Goal: Check status: Check status

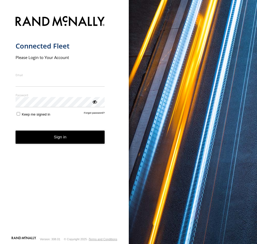
type input "**********"
click at [20, 120] on form "**********" at bounding box center [65, 124] width 98 height 223
click at [76, 139] on button "Sign in" at bounding box center [60, 136] width 89 height 13
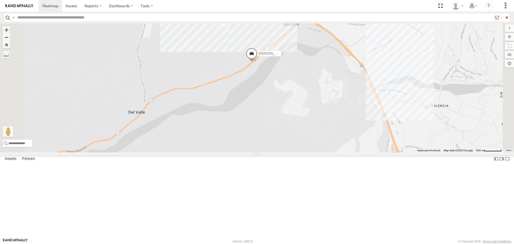
click at [256, 141] on div "[PERSON_NAME]/T-1627 TAXZ467188 [PERSON_NAME] 834274/[PERSON_NAME] [PERSON_NAME…" at bounding box center [257, 88] width 514 height 129
click at [256, 152] on div "[PERSON_NAME]/T-1627 TAXZ467188 [PERSON_NAME] 834274/[PERSON_NAME] [PERSON_NAME…" at bounding box center [257, 88] width 514 height 129
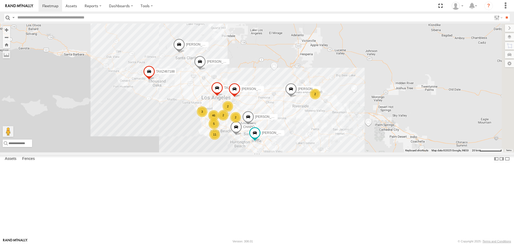
drag, startPoint x: 370, startPoint y: 194, endPoint x: 299, endPoint y: 144, distance: 86.5
click at [256, 148] on div "[PERSON_NAME]/T-1627 [PERSON_NAME] 46 11 [PERSON_NAME]/T-1625 2 TAXZ467188 3 [P…" at bounding box center [257, 88] width 514 height 129
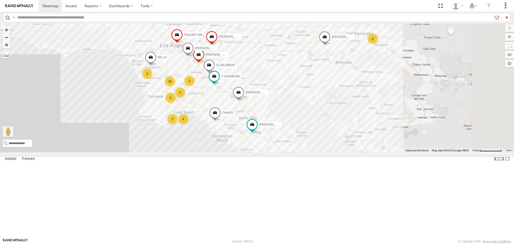
drag, startPoint x: 378, startPoint y: 187, endPoint x: 363, endPoint y: 164, distance: 27.9
click at [256, 152] on div "[PERSON_NAME]/T-1627 [PERSON_NAME]/T-1625 TAXZ467188 [PERSON_NAME]/T-1689 [PERS…" at bounding box center [257, 88] width 514 height 129
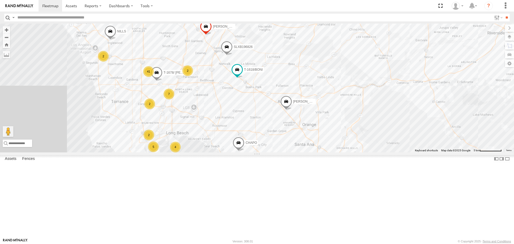
drag, startPoint x: 231, startPoint y: 136, endPoint x: 273, endPoint y: 135, distance: 42.3
click at [256, 135] on div "[PERSON_NAME]/T-1627 [PERSON_NAME]/T-1625 TAXZ467188 [PERSON_NAME]/T-1689 [PERS…" at bounding box center [257, 88] width 514 height 129
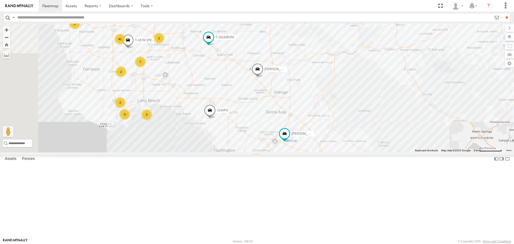
drag, startPoint x: 304, startPoint y: 155, endPoint x: 317, endPoint y: 154, distance: 13.4
click at [256, 152] on div "[PERSON_NAME]/T-1627 [PERSON_NAME]/T-1625 TAXZ467188 [PERSON_NAME]/T-1689 [PERS…" at bounding box center [257, 88] width 514 height 129
